Goal: Transaction & Acquisition: Subscribe to service/newsletter

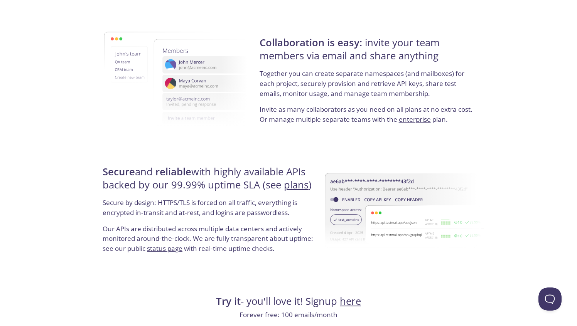
scroll to position [1436, 0]
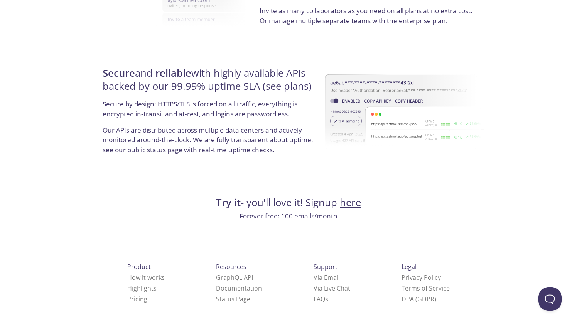
click at [296, 91] on link "plans" at bounding box center [296, 85] width 25 height 13
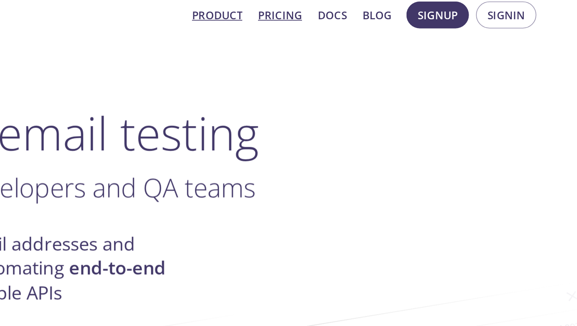
click at [331, 19] on link "Pricing" at bounding box center [335, 20] width 24 height 10
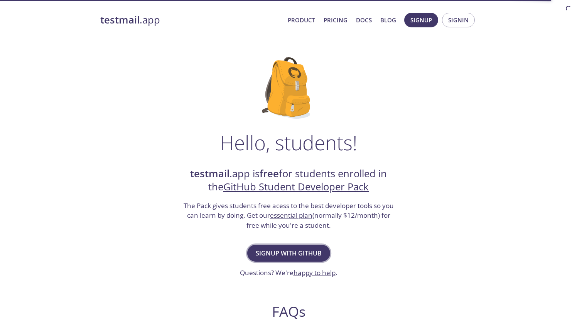
click at [299, 257] on span "Signup with GitHub" at bounding box center [289, 253] width 66 height 11
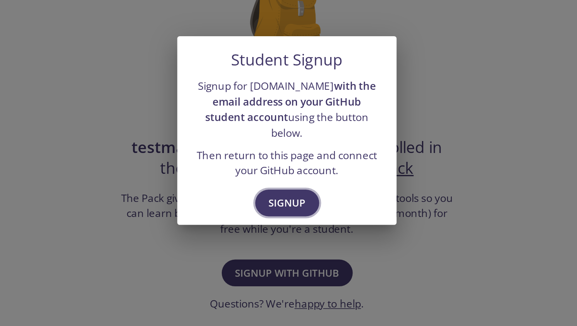
click at [289, 204] on span "Signup" at bounding box center [289, 209] width 24 height 11
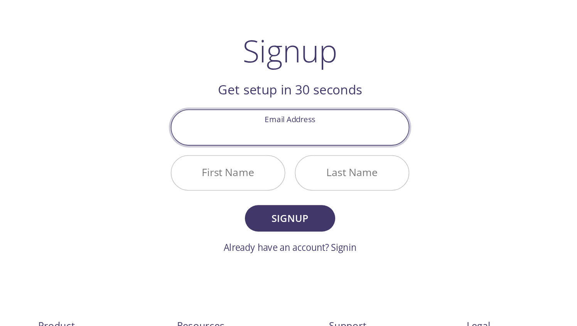
click at [289, 108] on input "Email Address" at bounding box center [288, 118] width 152 height 22
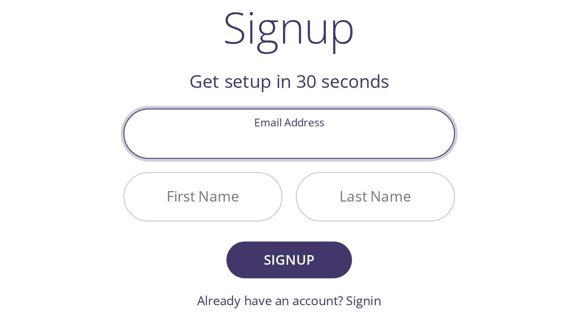
click at [305, 121] on input "Email Address" at bounding box center [288, 118] width 152 height 22
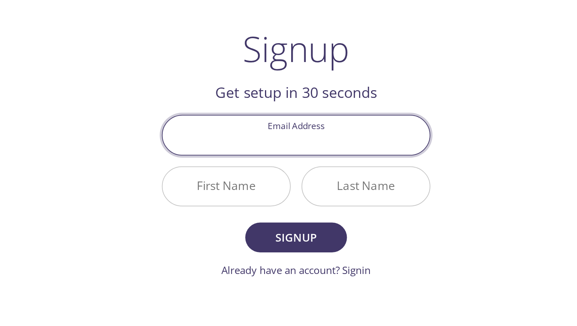
type input "f"
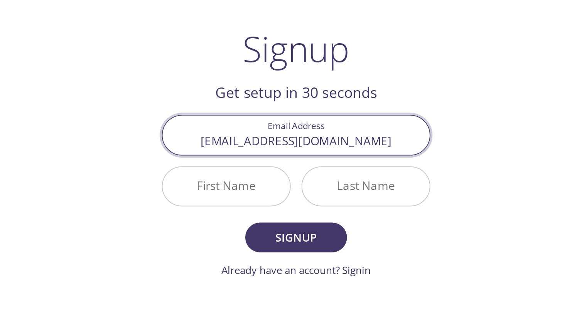
type input "yangotto1235@gmail.com"
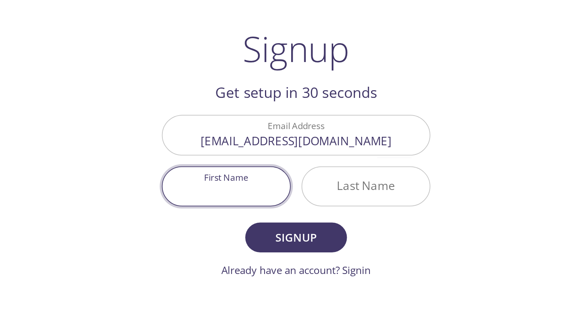
type input "A"
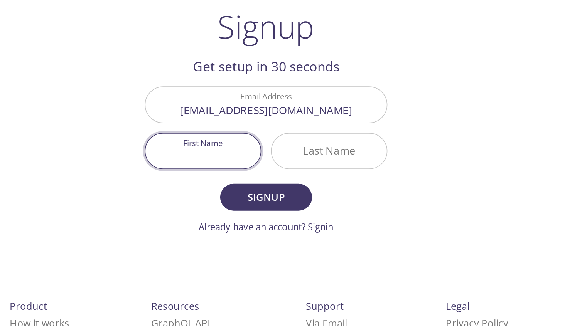
type input "T"
type input "Otto"
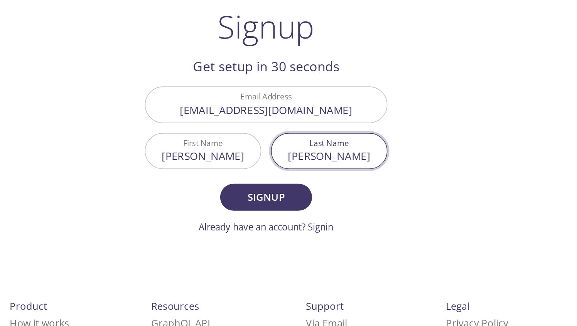
type input "Yang"
click at [259, 168] on button "Signup" at bounding box center [288, 176] width 58 height 17
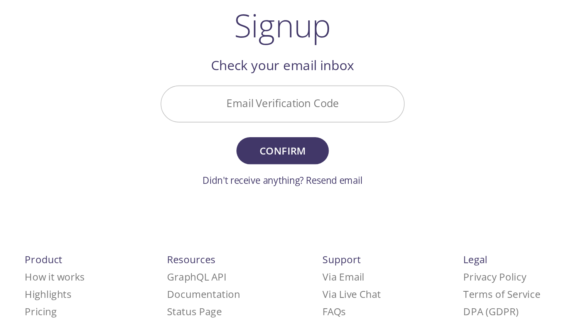
click at [293, 114] on input "Email Verification Code" at bounding box center [288, 118] width 152 height 22
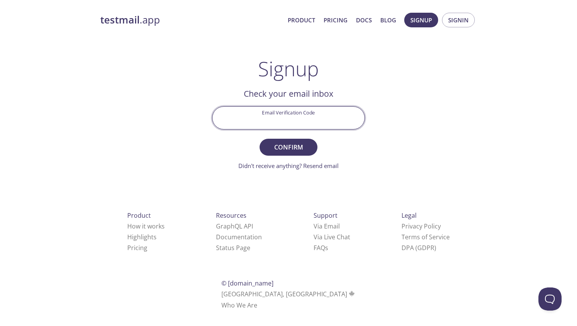
paste input "HAW85LE"
type input "HAW85LE"
click at [285, 153] on button "Confirm" at bounding box center [288, 147] width 58 height 17
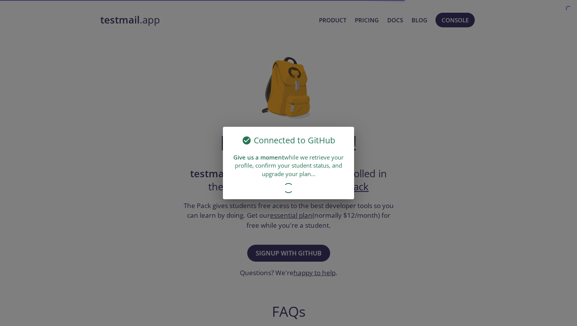
click at [356, 165] on div "Connected to GitHub Give us a moment while we retrieve your profile, confirm yo…" at bounding box center [288, 163] width 577 height 326
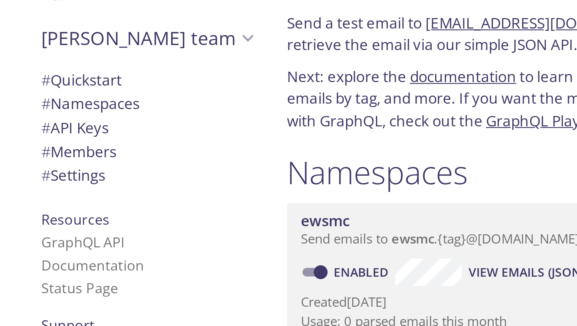
click at [143, 64] on span "# Quickstart" at bounding box center [150, 65] width 94 height 10
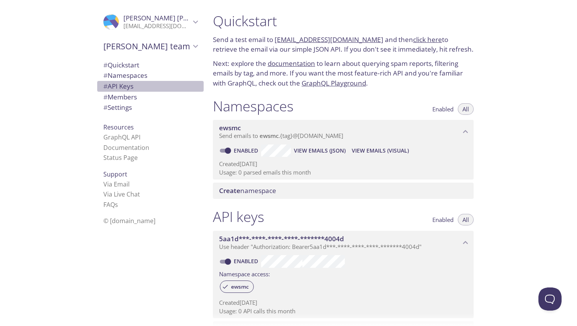
click at [130, 84] on span "# API Keys" at bounding box center [118, 86] width 30 height 9
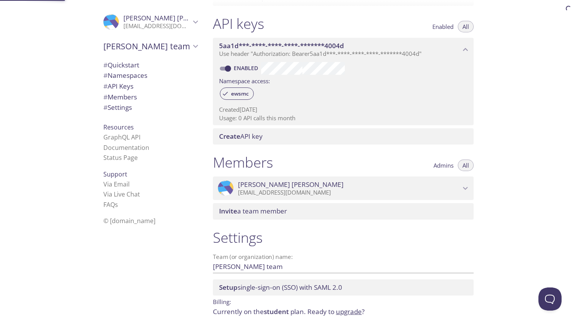
click at [134, 76] on span "# Namespaces" at bounding box center [125, 75] width 44 height 9
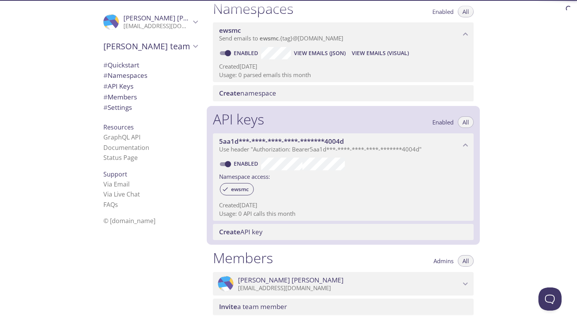
click at [140, 91] on div "# API Keys" at bounding box center [150, 86] width 106 height 11
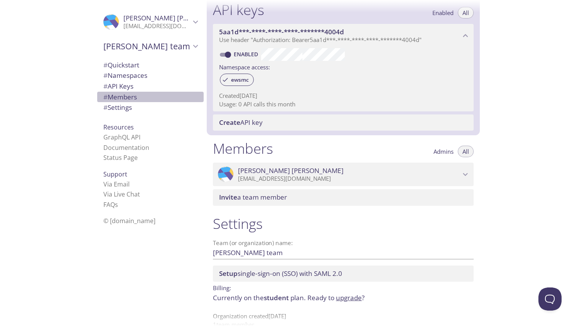
click at [141, 98] on span "# Members" at bounding box center [150, 97] width 94 height 10
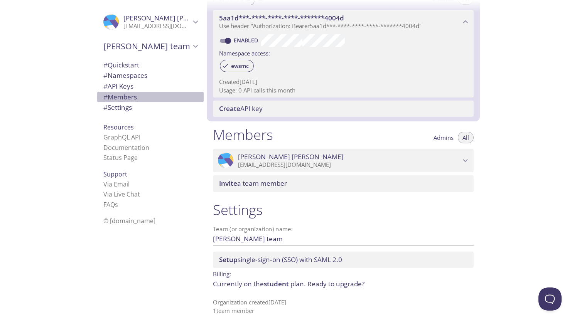
scroll to position [222, 0]
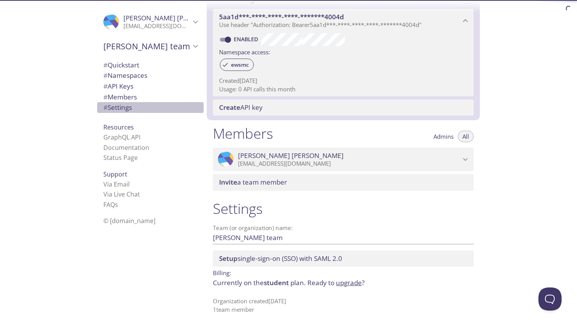
click at [146, 112] on span "# Settings" at bounding box center [150, 108] width 94 height 10
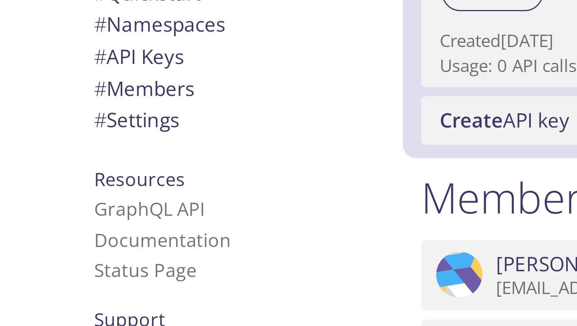
click at [113, 110] on span "# Settings" at bounding box center [117, 107] width 29 height 9
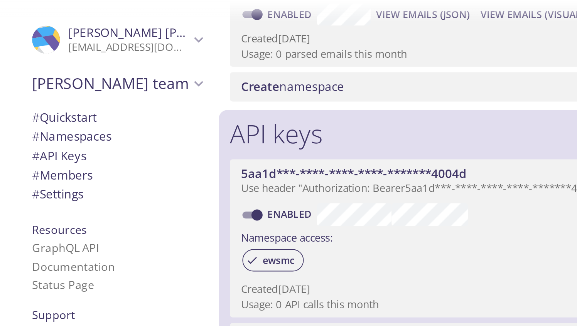
scroll to position [145, 0]
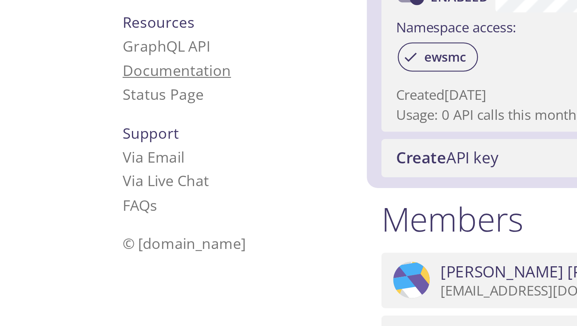
click at [122, 145] on link "Documentation" at bounding box center [126, 147] width 46 height 8
